Goal: Information Seeking & Learning: Compare options

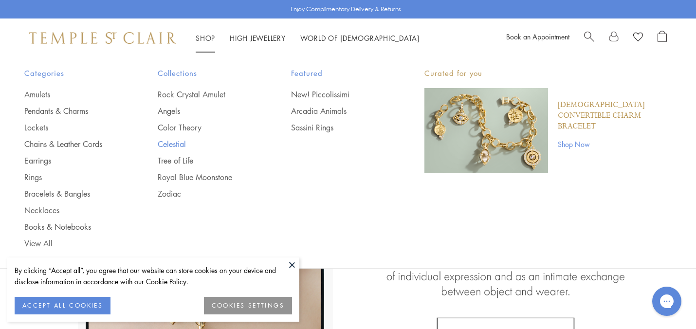
click at [181, 142] on link "Celestial" at bounding box center [205, 144] width 94 height 11
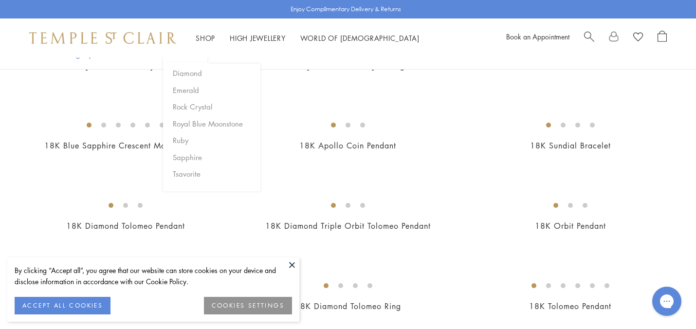
scroll to position [306, 0]
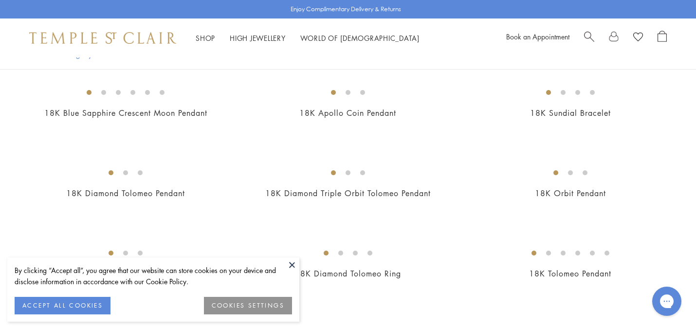
click at [295, 268] on button at bounding box center [292, 264] width 15 height 15
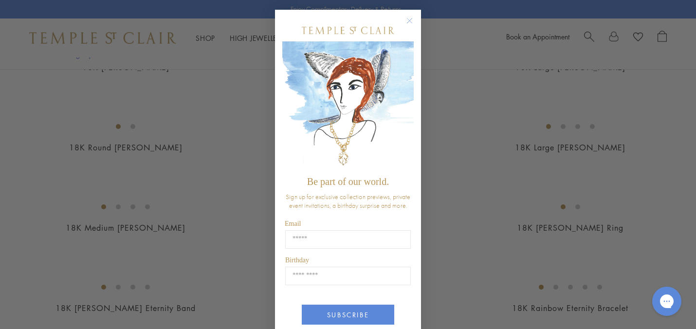
scroll to position [916, 0]
click at [412, 23] on circle "Close dialog" at bounding box center [410, 21] width 12 height 12
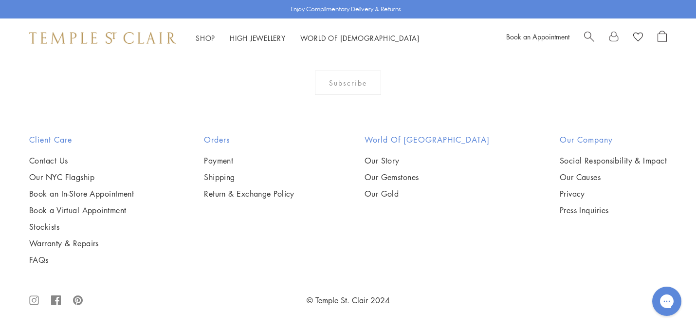
scroll to position [4760, 0]
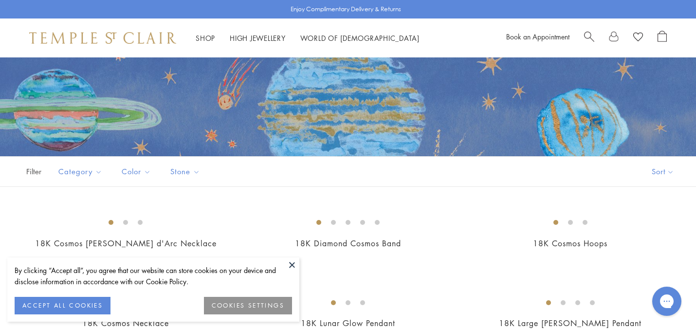
scroll to position [97, 0]
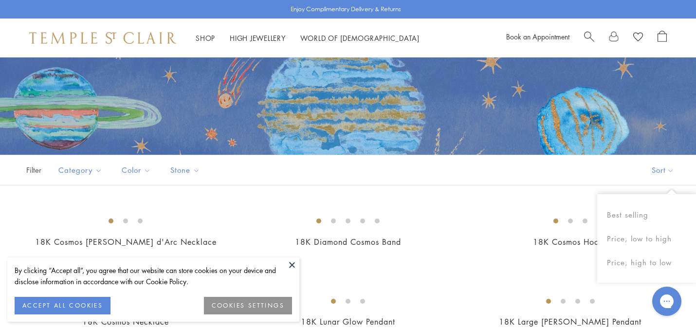
click at [656, 169] on button "Sort" at bounding box center [663, 170] width 66 height 30
click at [641, 266] on button "Price, high to low" at bounding box center [646, 263] width 99 height 24
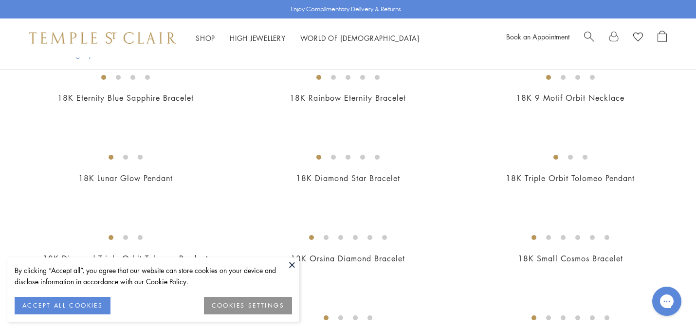
scroll to position [575, 0]
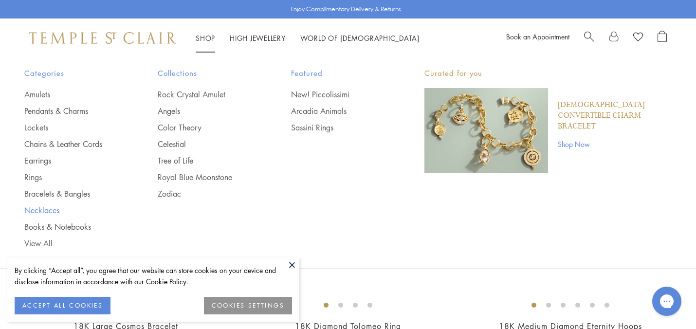
click at [48, 213] on link "Necklaces" at bounding box center [71, 210] width 94 height 11
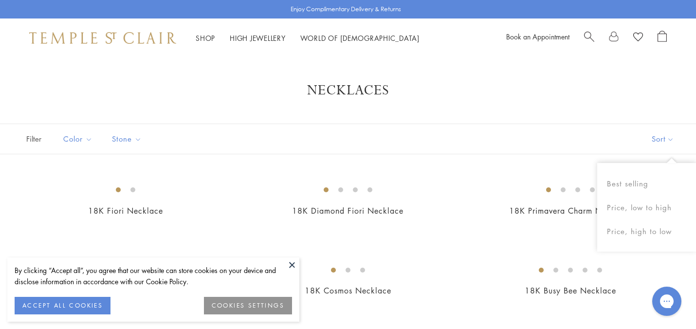
click at [668, 134] on button "Sort" at bounding box center [663, 139] width 66 height 30
click at [631, 231] on button "Price, high to low" at bounding box center [646, 231] width 99 height 24
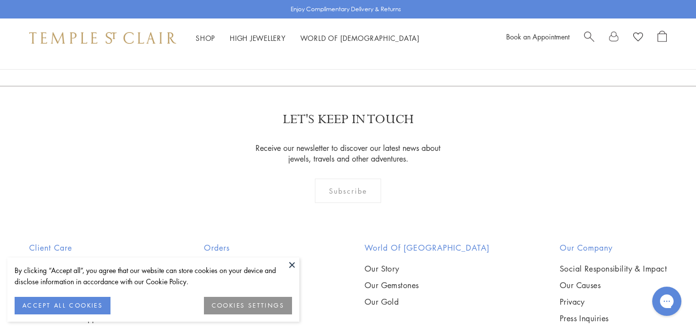
scroll to position [1217, 0]
click at [0, 0] on img at bounding box center [0, 0] width 0 height 0
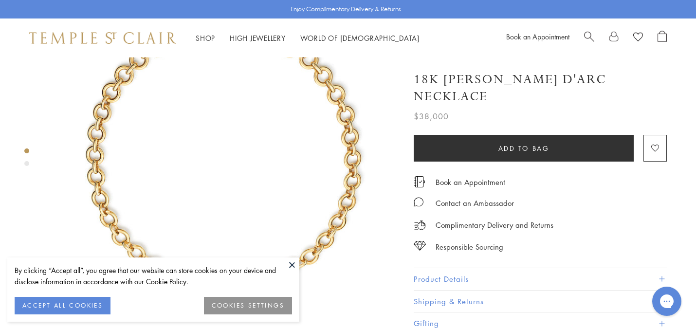
scroll to position [80, 0]
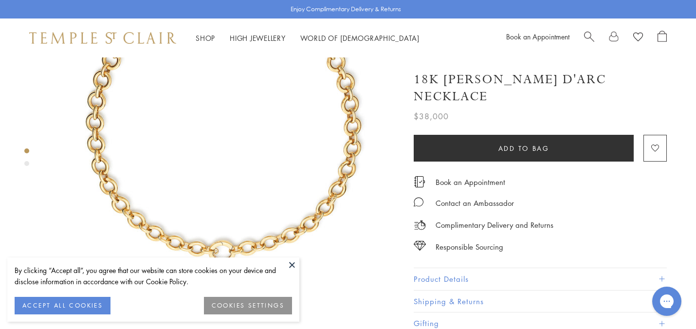
click at [460, 268] on button "Product Details" at bounding box center [540, 279] width 253 height 22
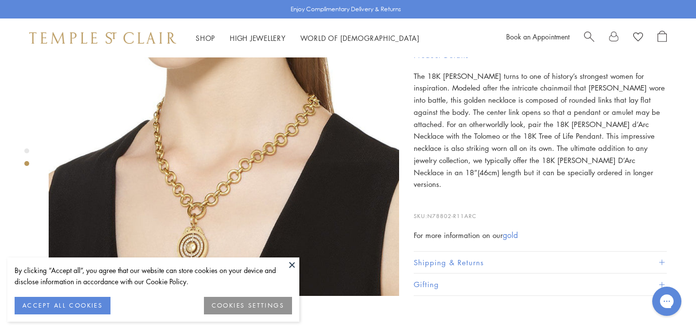
scroll to position [476, 0]
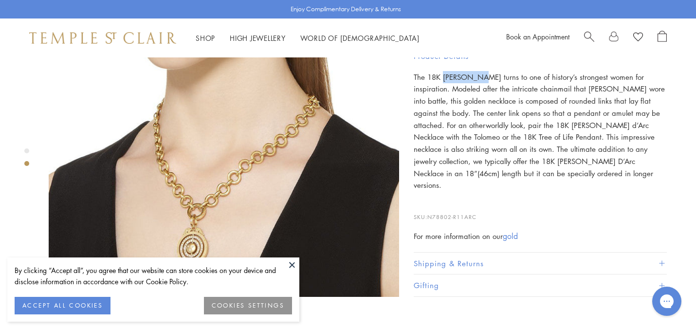
drag, startPoint x: 443, startPoint y: 73, endPoint x: 476, endPoint y: 76, distance: 33.7
click at [476, 76] on p "The 18K Jean d’Arc Necklace turns to one of history’s strongest women for inspi…" at bounding box center [540, 131] width 253 height 121
copy p "Jean d’Arc"
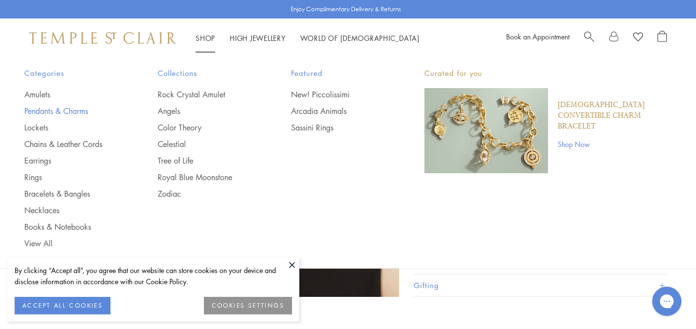
click at [52, 114] on link "Pendants & Charms" at bounding box center [71, 111] width 94 height 11
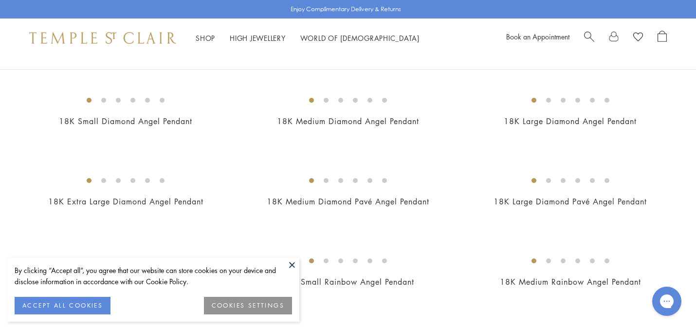
scroll to position [534, 0]
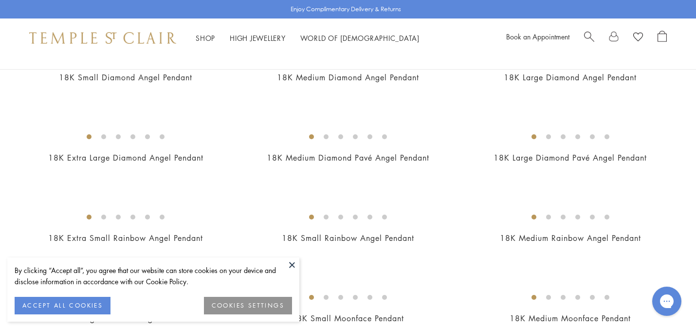
click at [295, 265] on button at bounding box center [292, 264] width 15 height 15
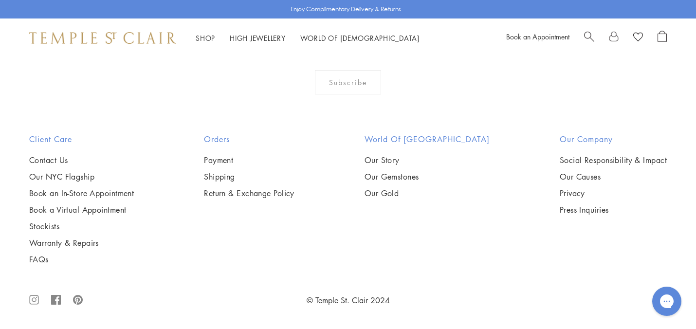
scroll to position [3890, 0]
click at [0, 0] on img at bounding box center [0, 0] width 0 height 0
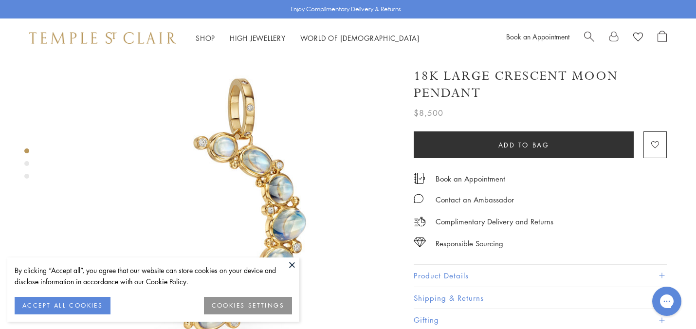
scroll to position [27, 0]
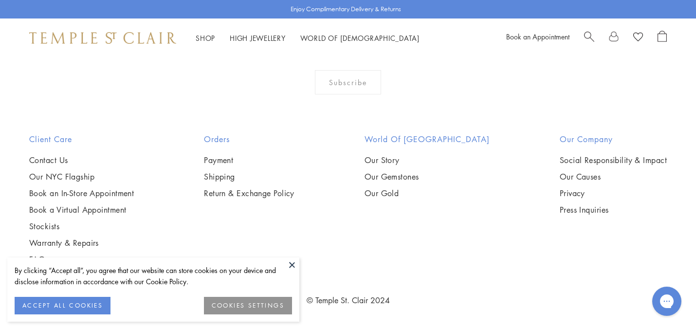
scroll to position [4593, 0]
click at [295, 262] on button at bounding box center [292, 264] width 15 height 15
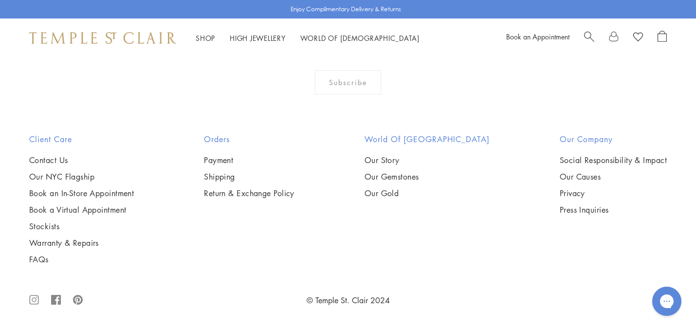
scroll to position [4477, 0]
click at [0, 0] on img at bounding box center [0, 0] width 0 height 0
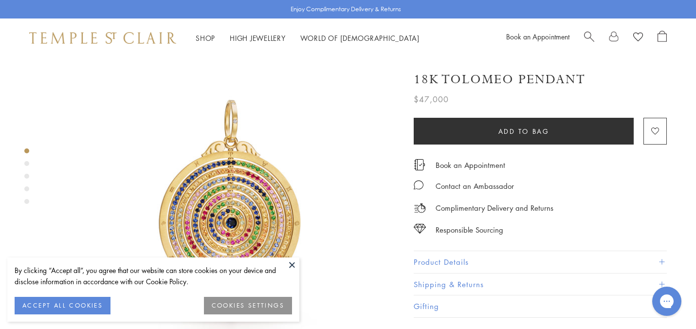
scroll to position [25, 0]
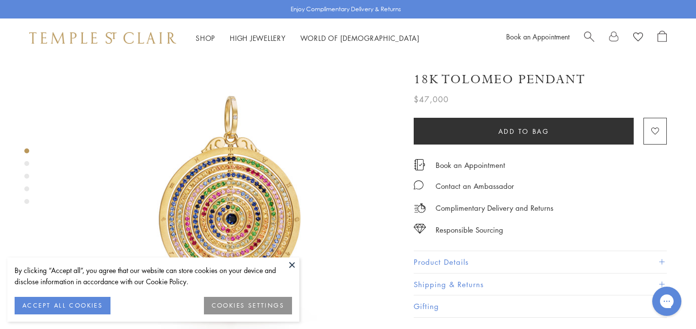
click at [291, 263] on button at bounding box center [292, 264] width 15 height 15
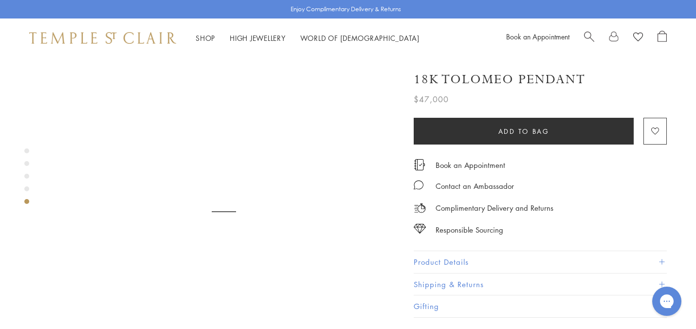
scroll to position [1482, 0]
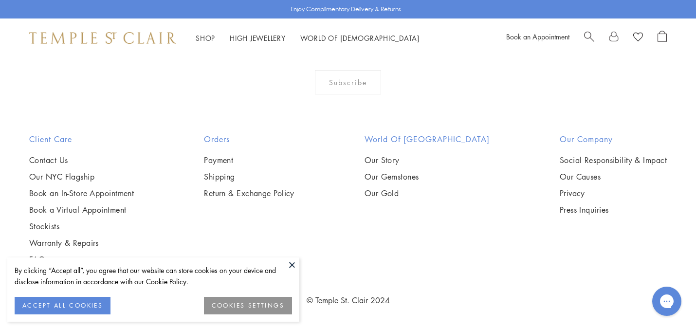
scroll to position [4535, 0]
click at [291, 263] on button at bounding box center [292, 264] width 15 height 15
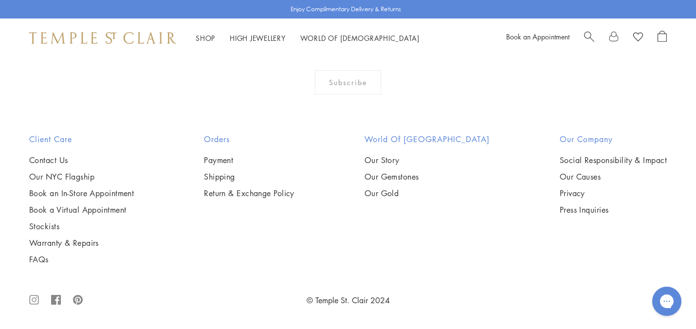
scroll to position [5897, 0]
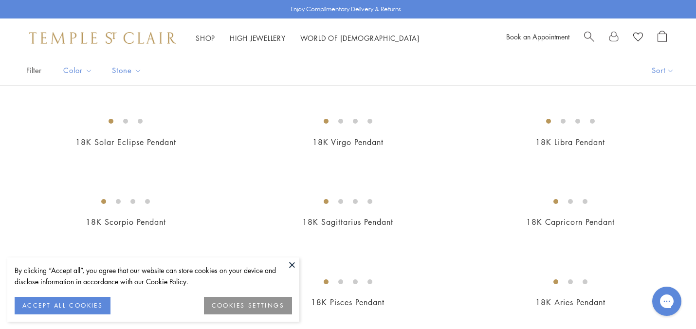
scroll to position [70, 0]
click at [663, 69] on button "Sort" at bounding box center [663, 69] width 66 height 30
click at [642, 160] on button "Price, high to low" at bounding box center [646, 162] width 99 height 24
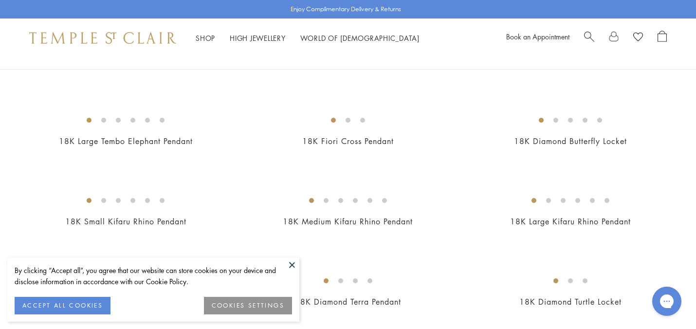
scroll to position [1031, 0]
click at [0, 0] on img at bounding box center [0, 0] width 0 height 0
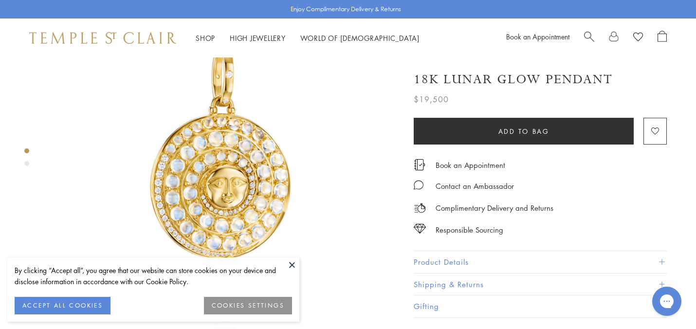
click at [440, 257] on button "Product Details" at bounding box center [540, 262] width 253 height 22
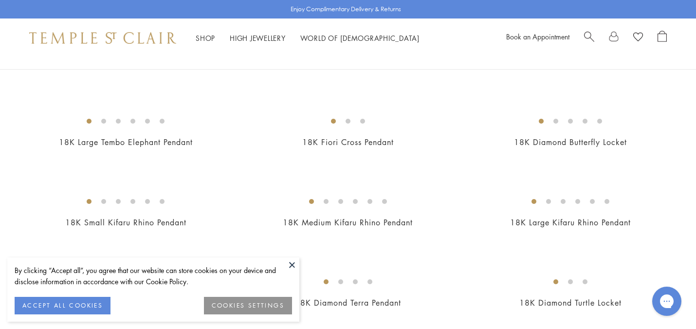
scroll to position [70, 0]
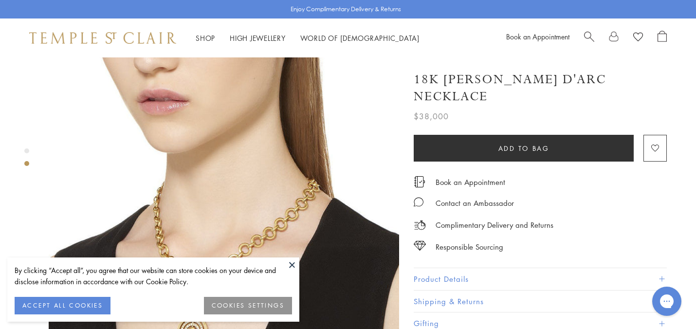
scroll to position [389, 0]
